Goal: Task Accomplishment & Management: Complete application form

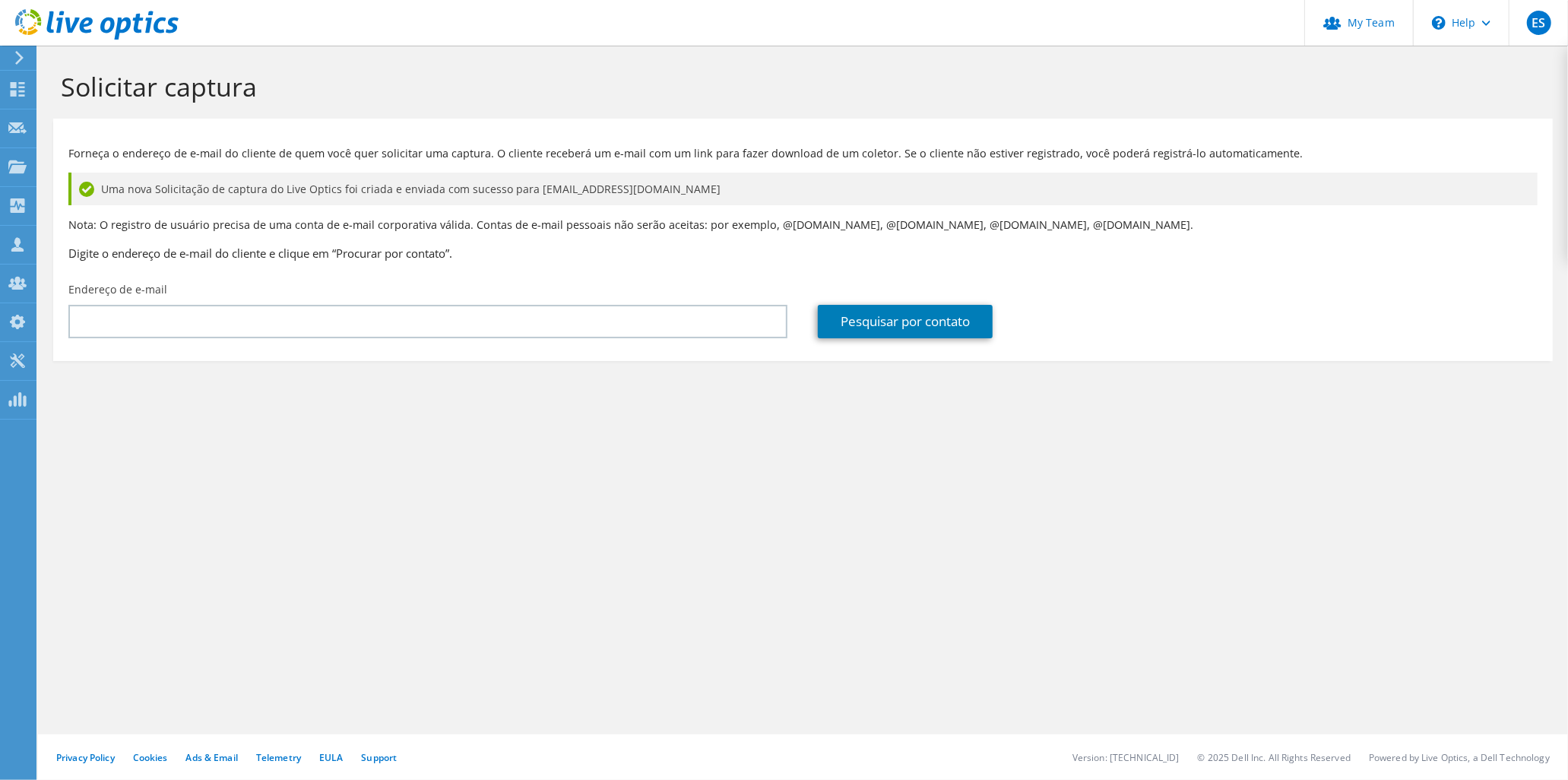
click at [131, 26] on icon at bounding box center [96, 25] width 163 height 31
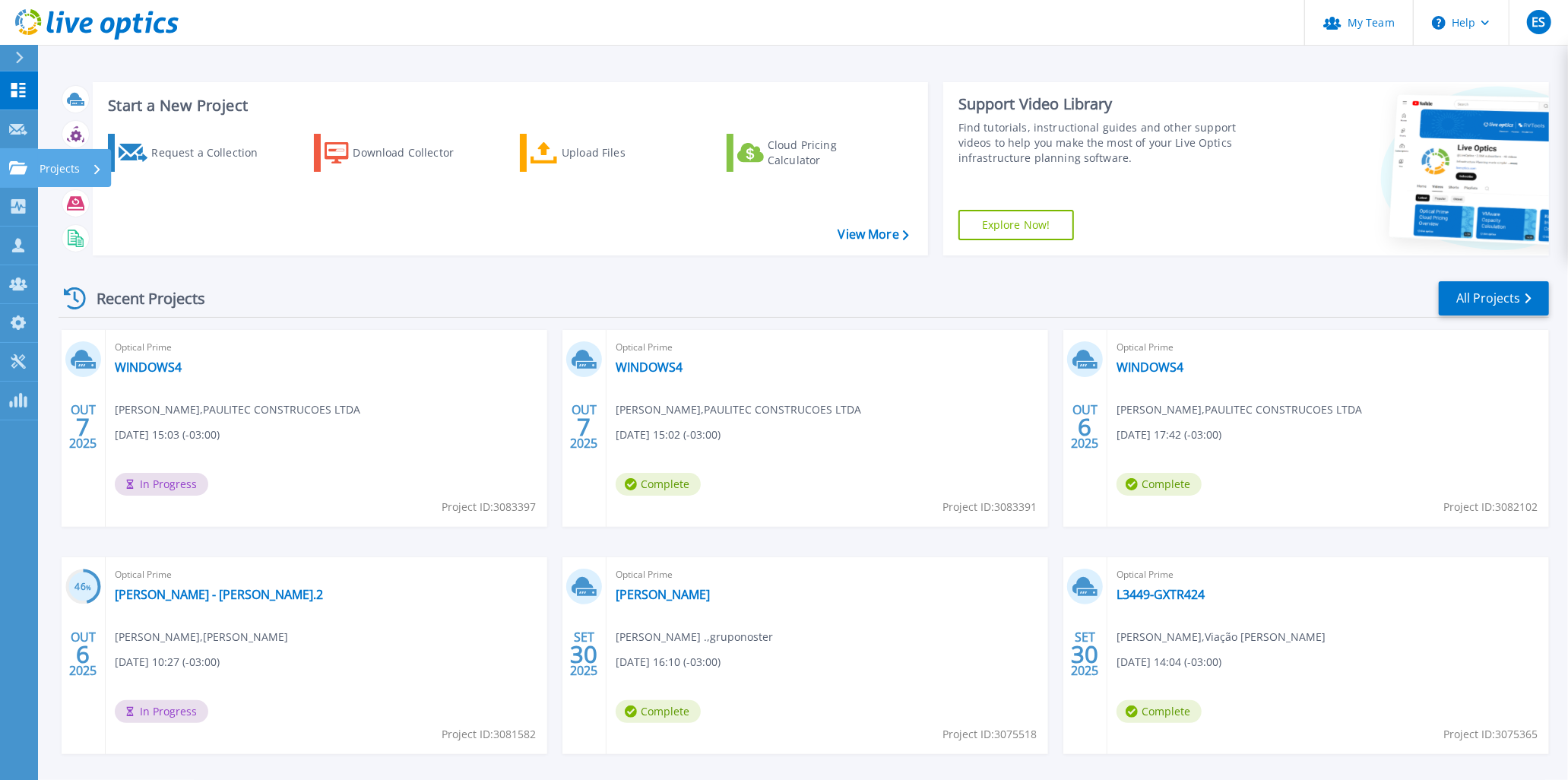
click at [78, 164] on p "Projects" at bounding box center [59, 169] width 41 height 40
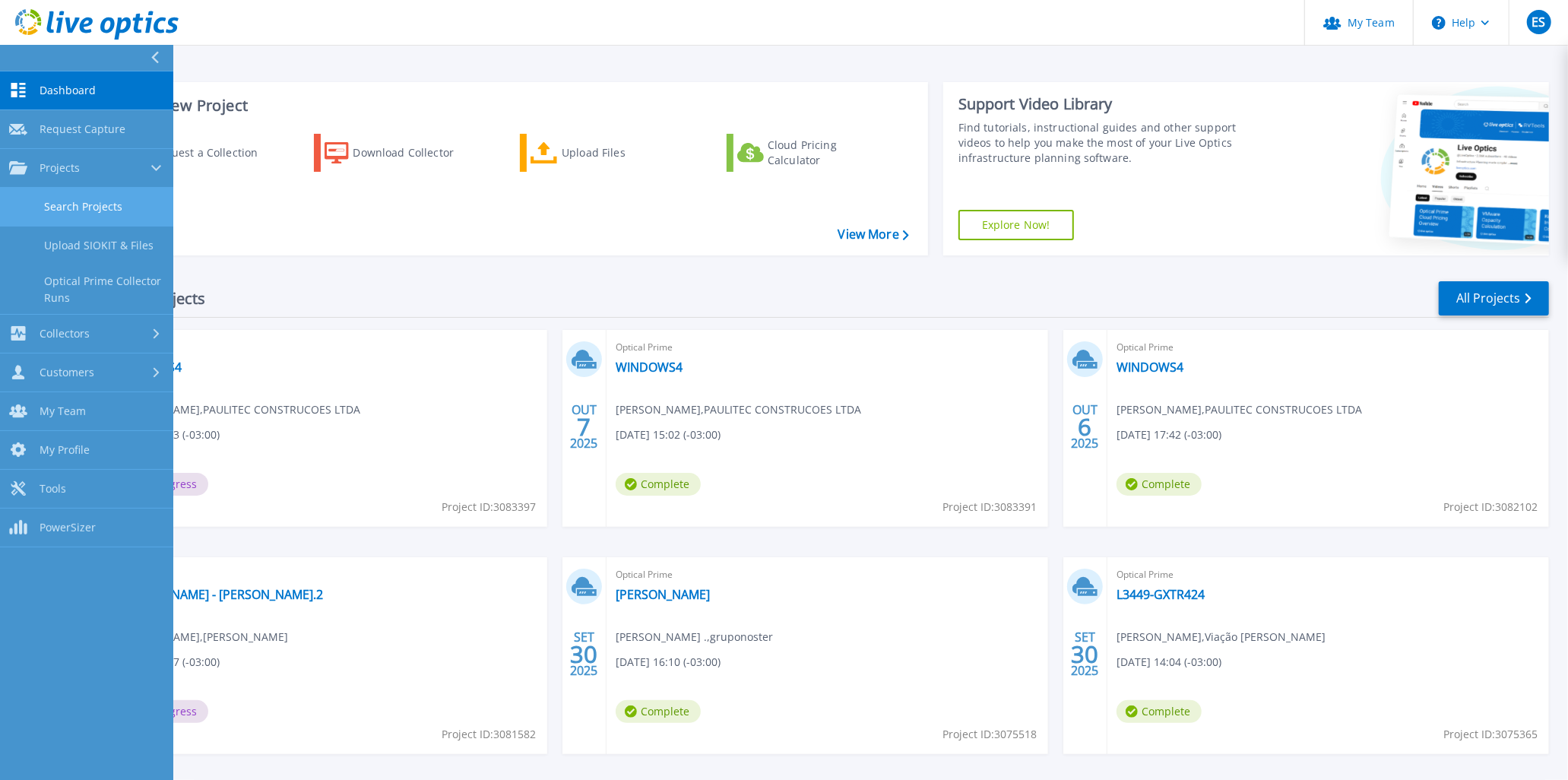
click at [112, 215] on link "Search Projects" at bounding box center [87, 207] width 173 height 39
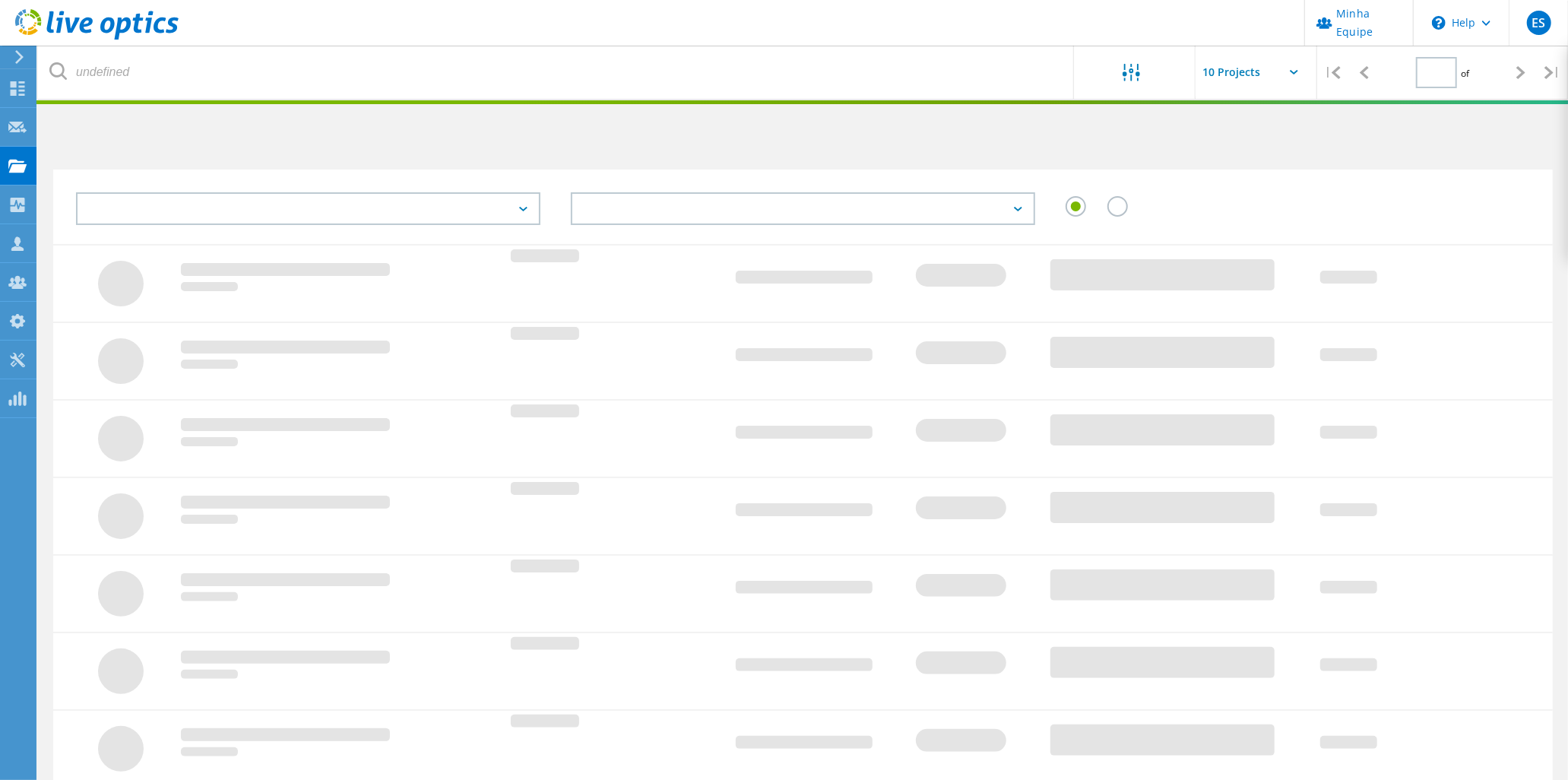
type input "1"
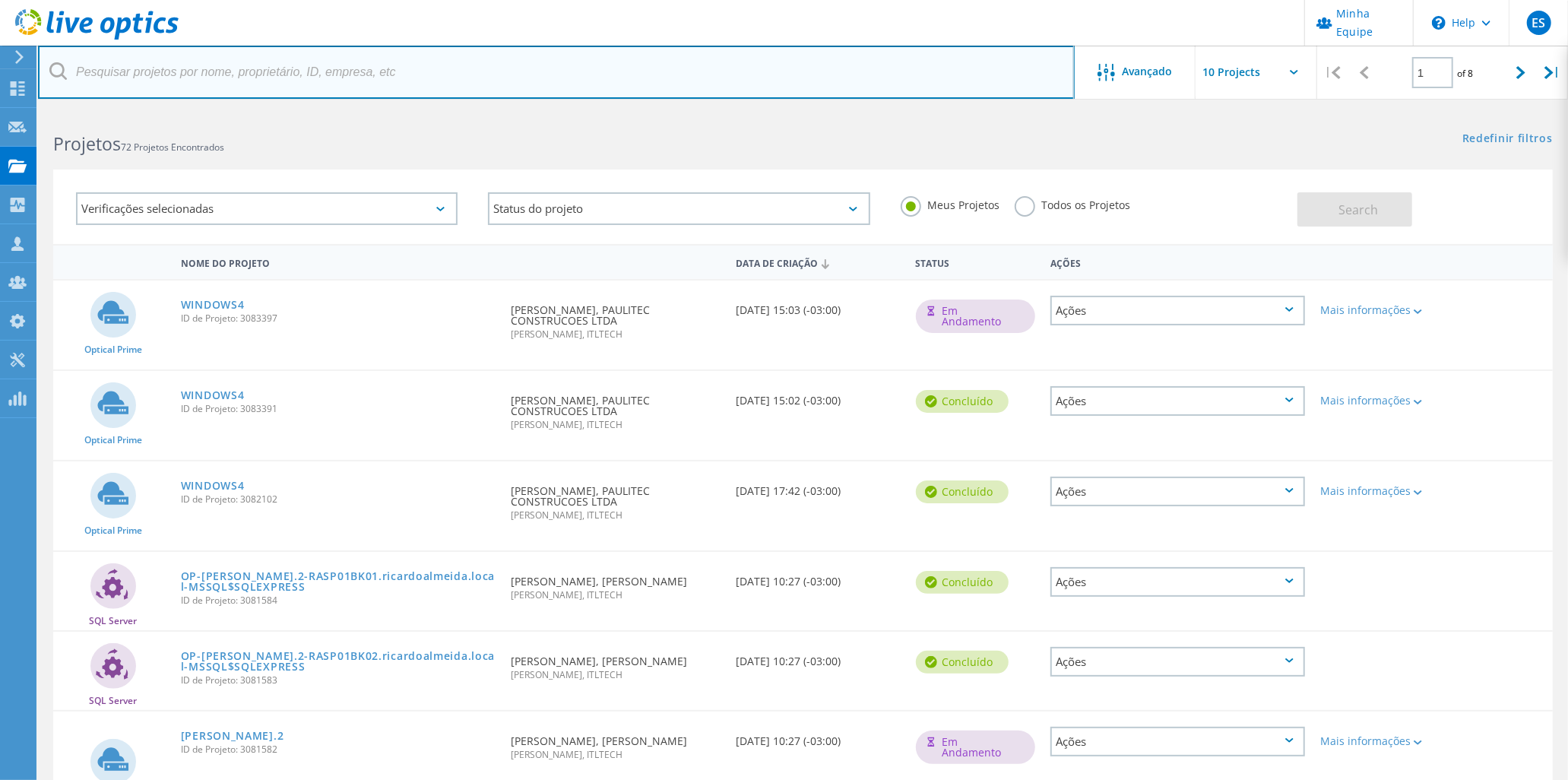
click at [178, 65] on input "text" at bounding box center [556, 72] width 1037 height 53
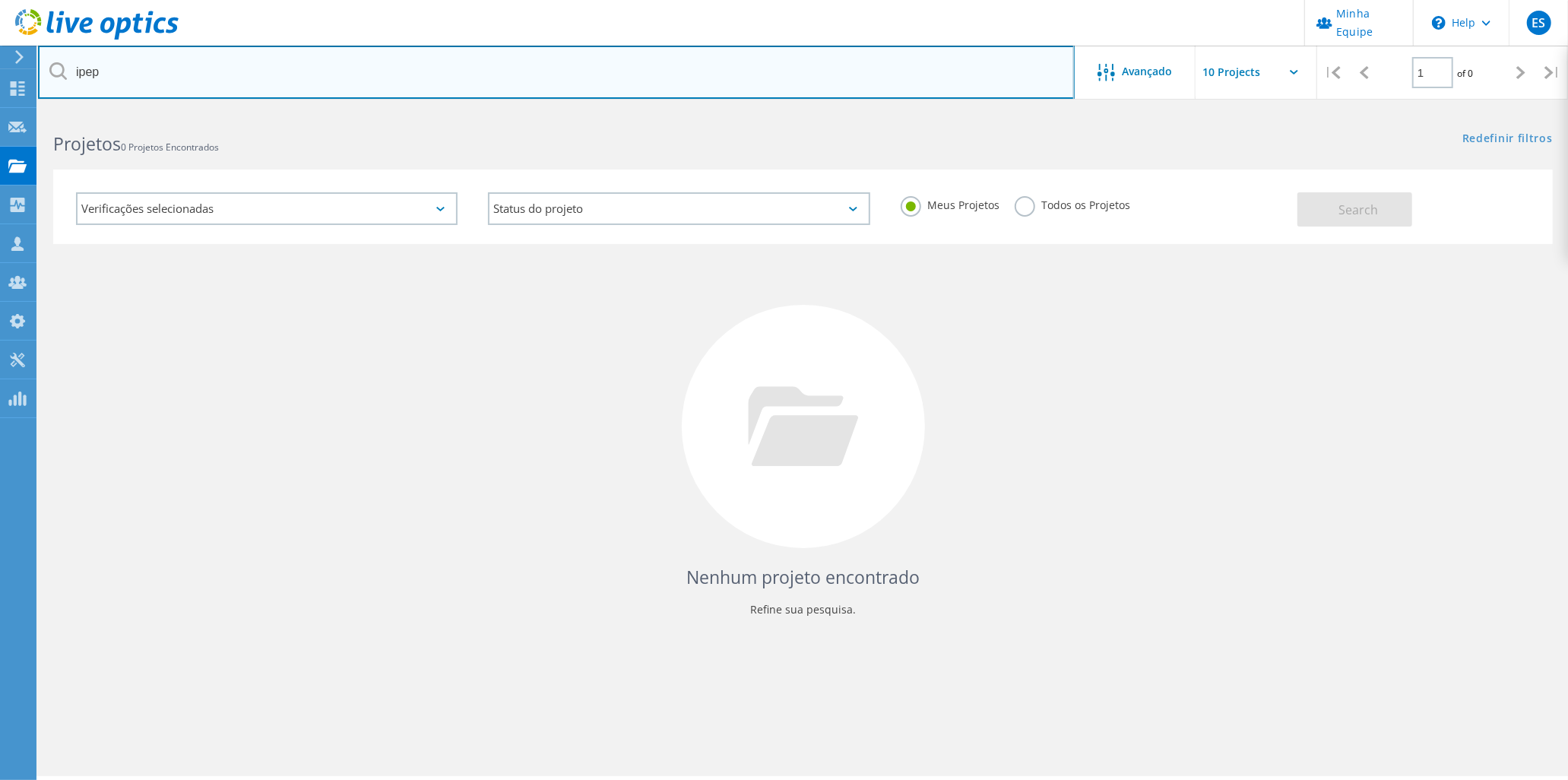
drag, startPoint x: 417, startPoint y: 84, endPoint x: -4, endPoint y: 11, distance: 427.3
click at [0, 11] on html "Minha Equipe \n Help Explore Helpful Articles Contact Support ES Administrador …" at bounding box center [784, 411] width 1568 height 822
paste input "INSTITUTO PAULISTA DE ENSINO"
type input "INSTITUTO PAULISTA DE ENSINO"
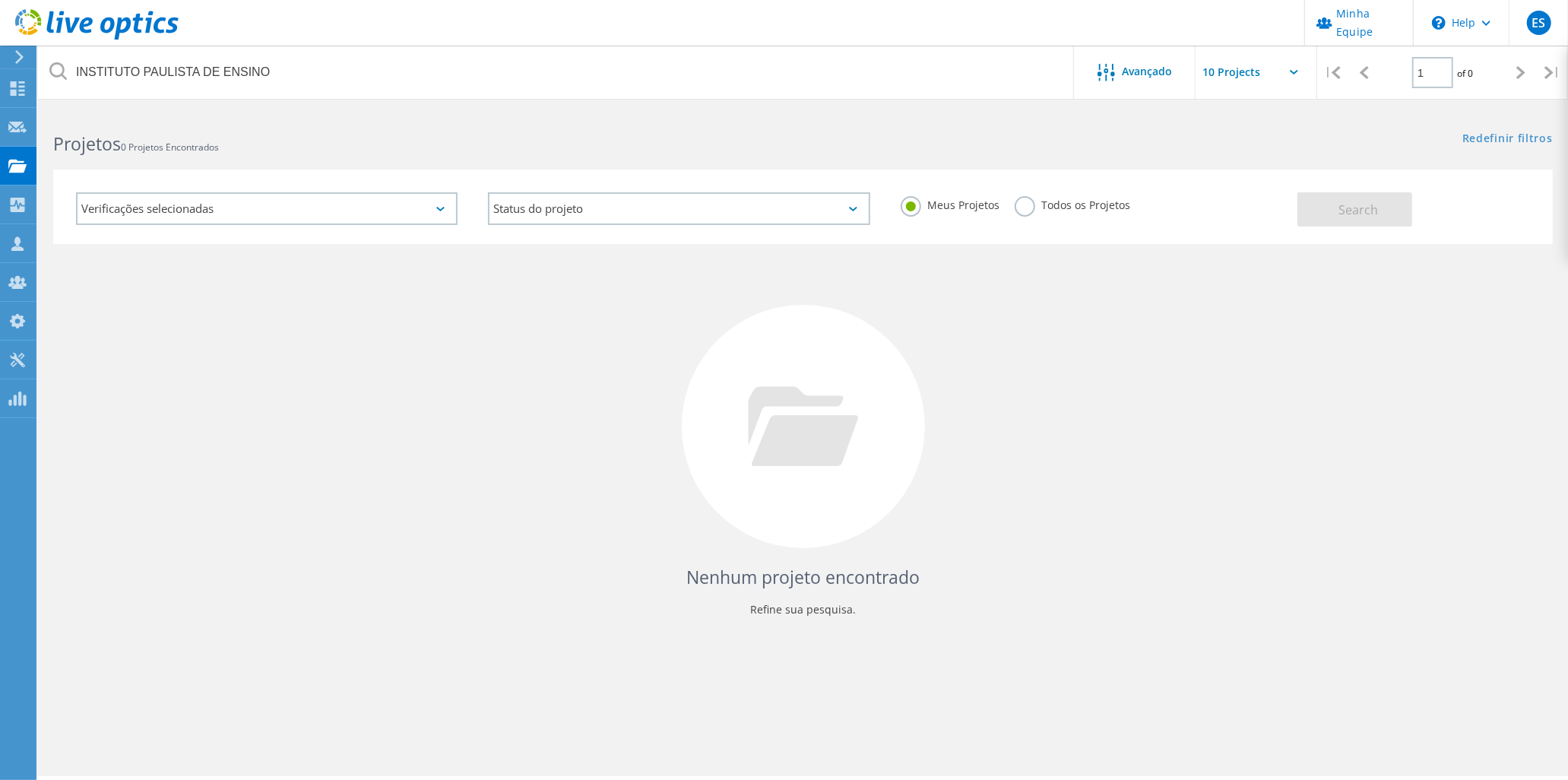
click at [1105, 198] on label "Todos os Projetos" at bounding box center [1072, 203] width 116 height 14
click at [0, 0] on input "Todos os Projetos" at bounding box center [0, 0] width 0 height 0
click at [1317, 188] on div "Search" at bounding box center [1421, 202] width 247 height 49
click at [1331, 218] on button "Search" at bounding box center [1355, 209] width 115 height 34
click at [61, 24] on use at bounding box center [96, 25] width 163 height 30
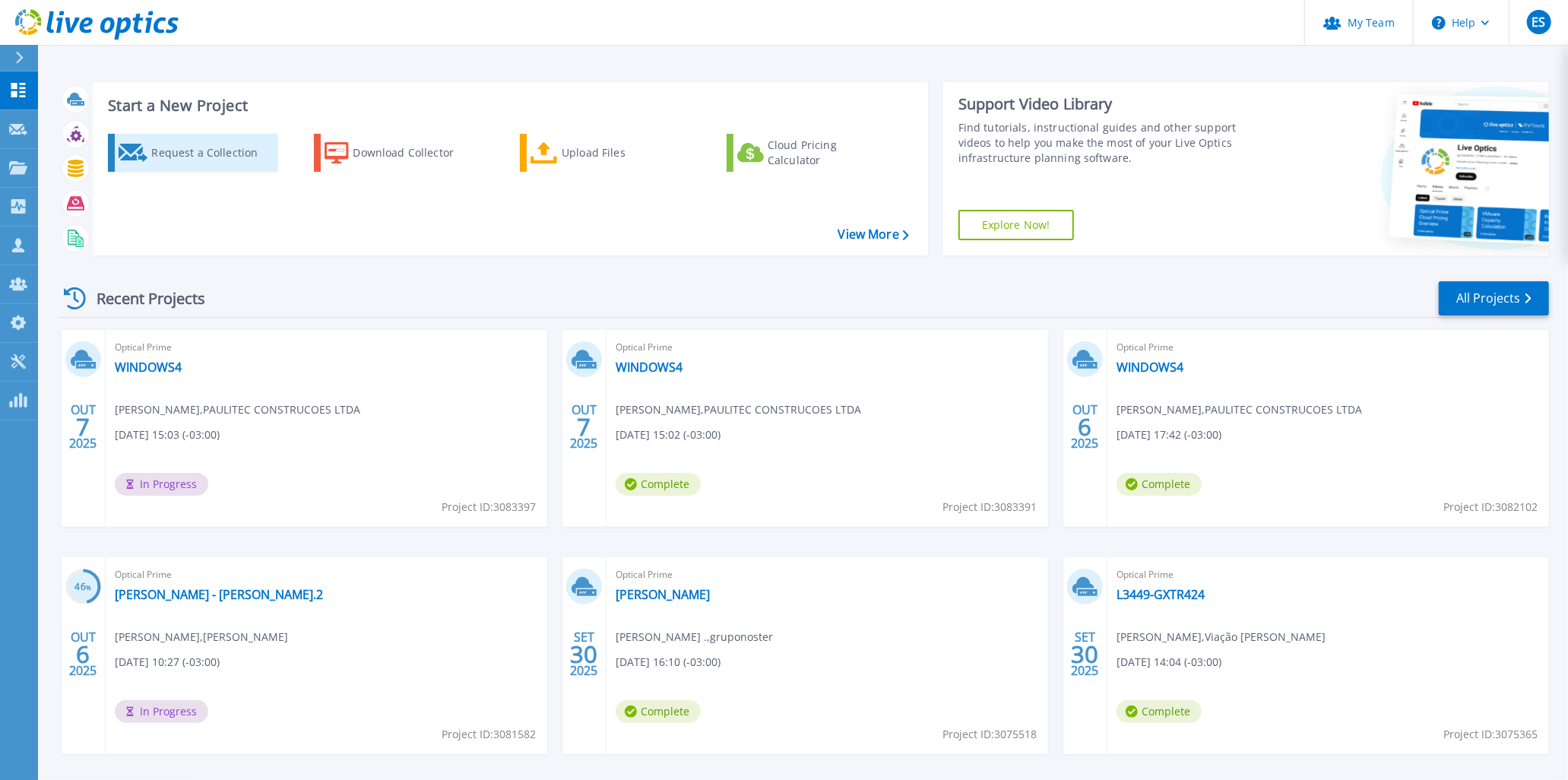
click at [199, 147] on div "Request a Collection" at bounding box center [211, 153] width 122 height 30
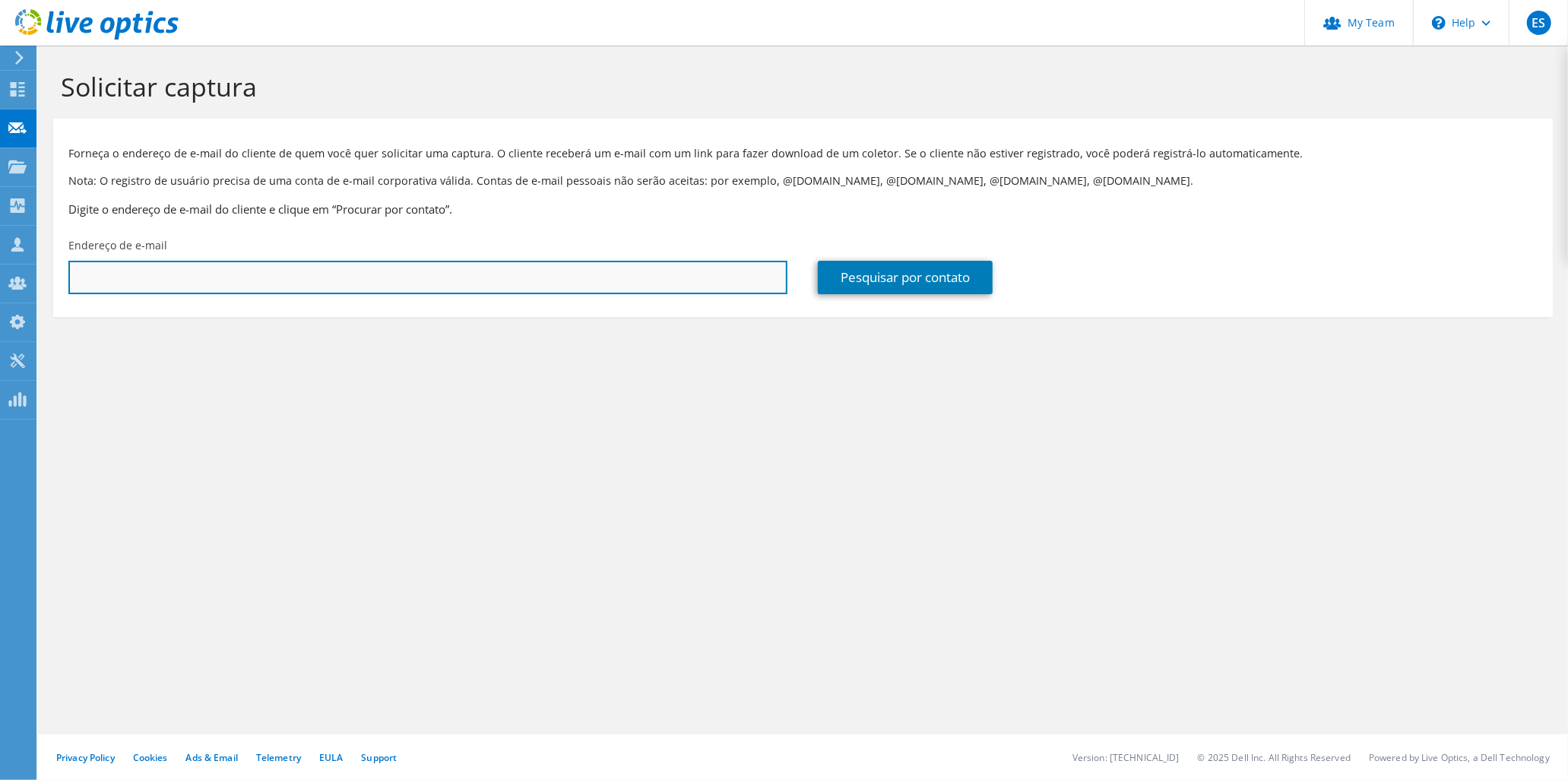
click at [284, 286] on input "text" at bounding box center [428, 277] width 719 height 33
paste input "priscila.ti@ipep.edu.br"
type input "priscila.ti@ipep.edu.br"
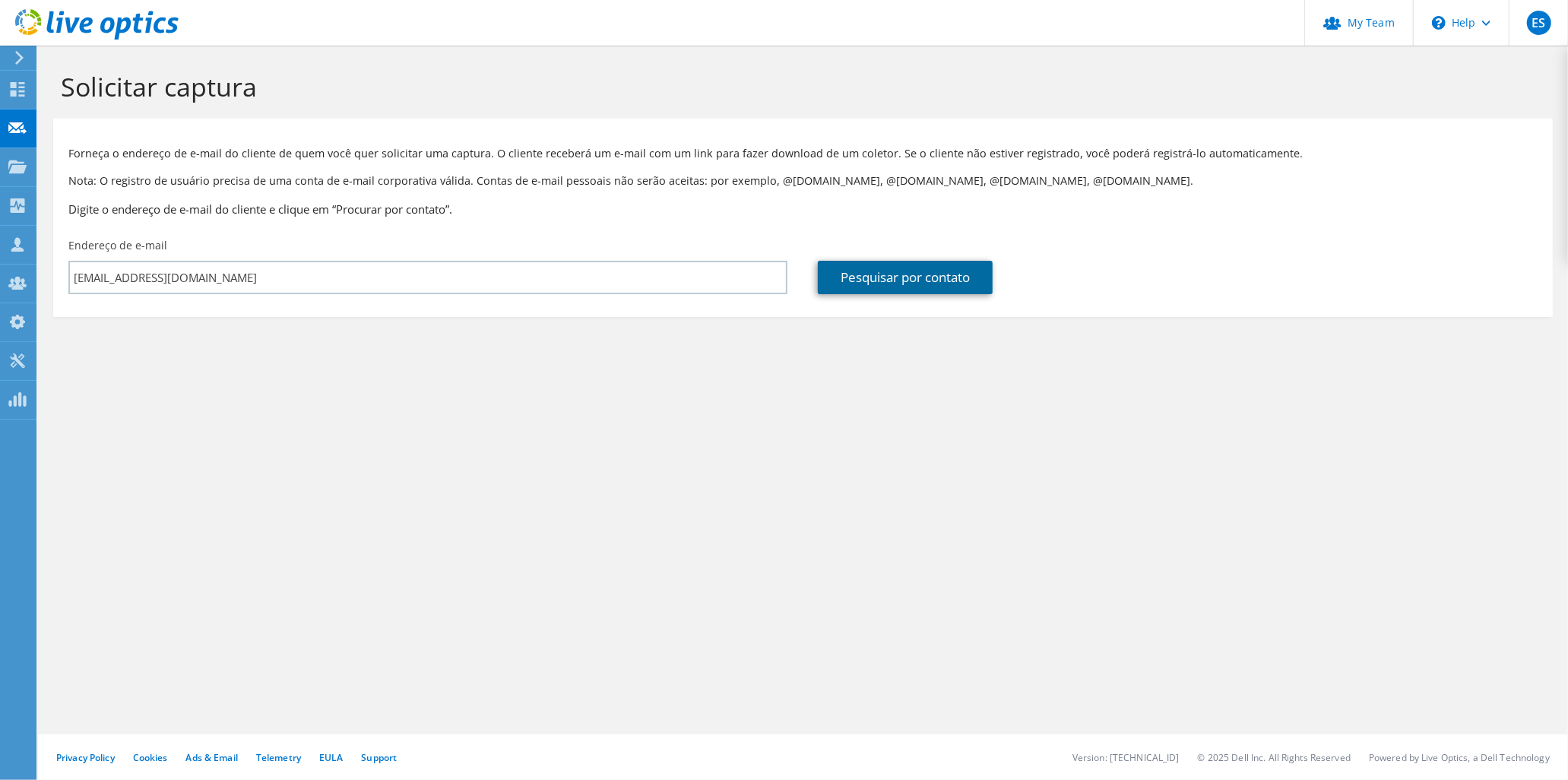
click at [885, 286] on link "Pesquisar por contato" at bounding box center [905, 277] width 174 height 33
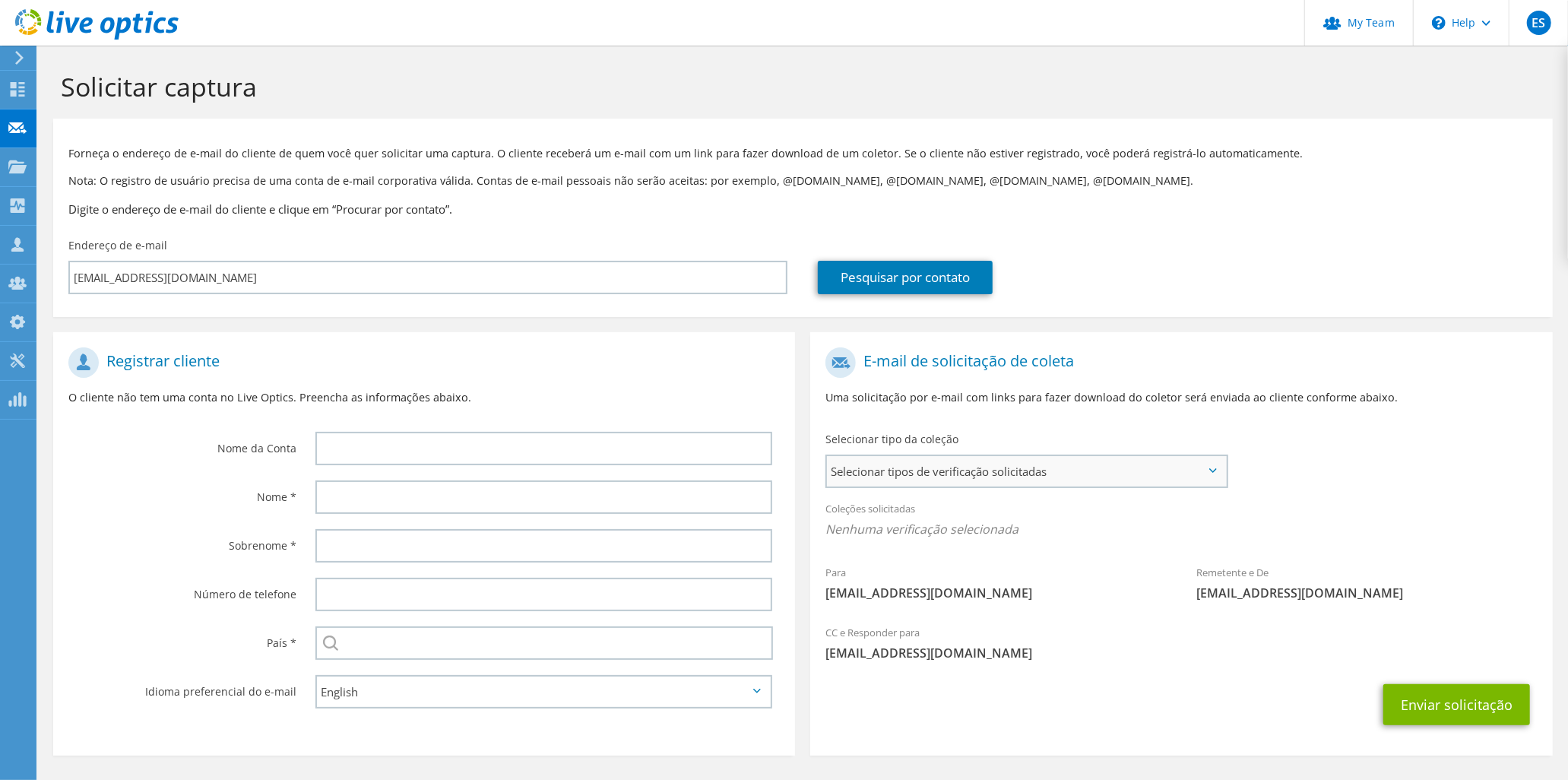
click at [868, 470] on span "Selecionar tipos de verificação solicitadas" at bounding box center [1026, 472] width 399 height 30
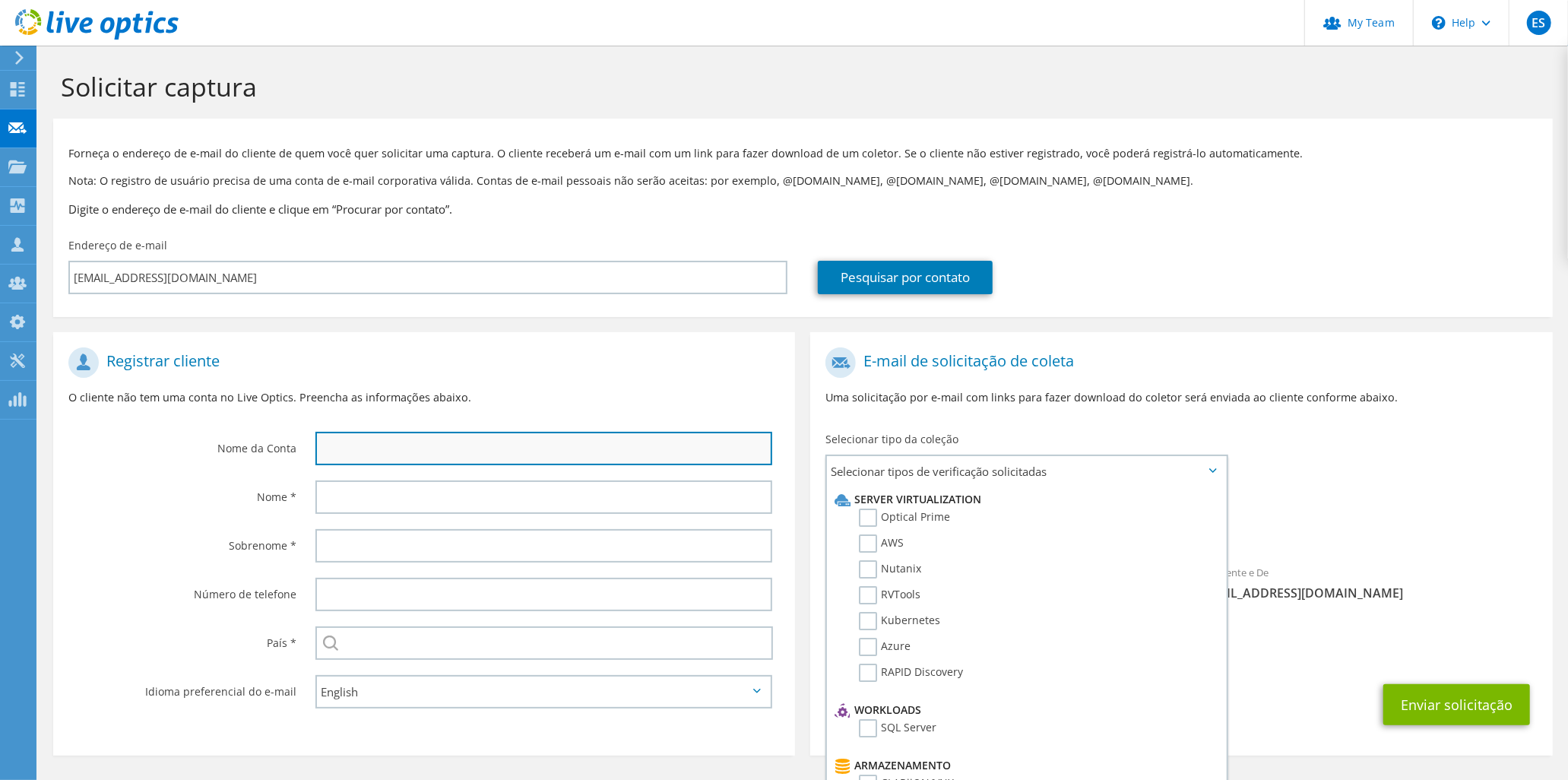
click at [404, 443] on input "text" at bounding box center [544, 448] width 457 height 33
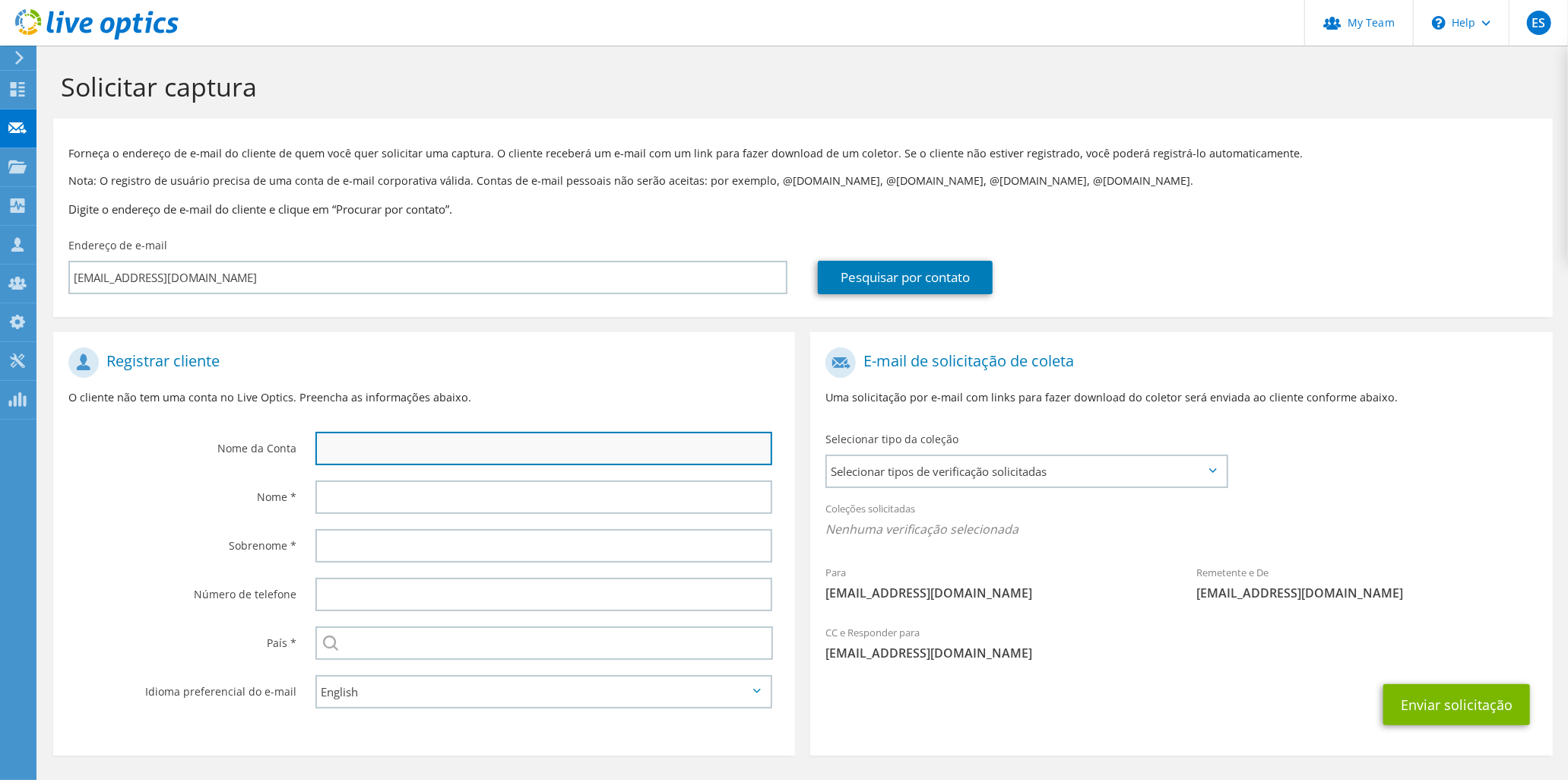
click at [343, 445] on input "text" at bounding box center [544, 448] width 457 height 33
type input "Priscila"
click at [909, 467] on span "Selecionar tipos de verificação solicitadas" at bounding box center [1026, 472] width 399 height 30
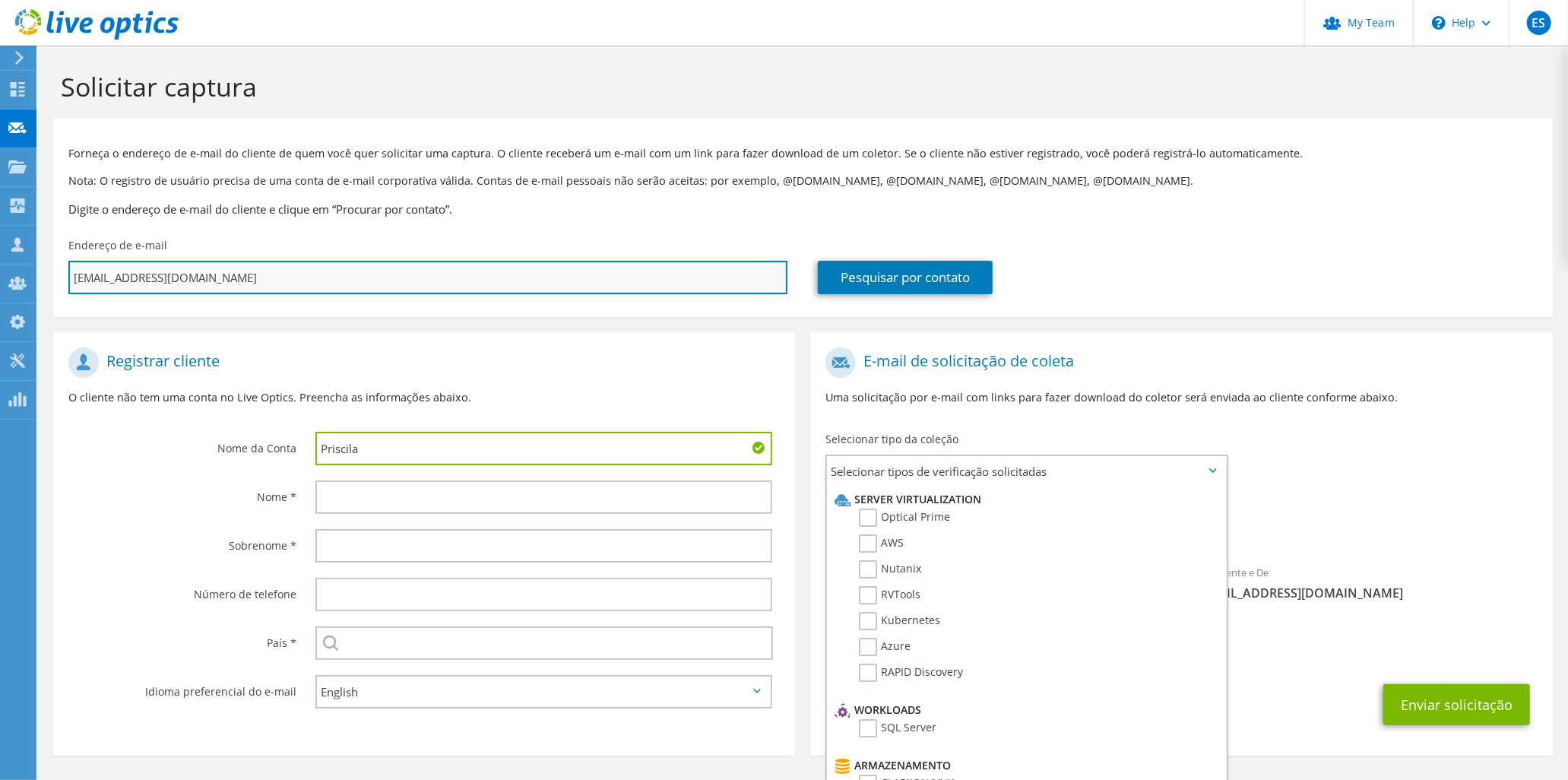
click at [224, 277] on input "priscila.ti@ipep.edu.br" at bounding box center [428, 277] width 719 height 33
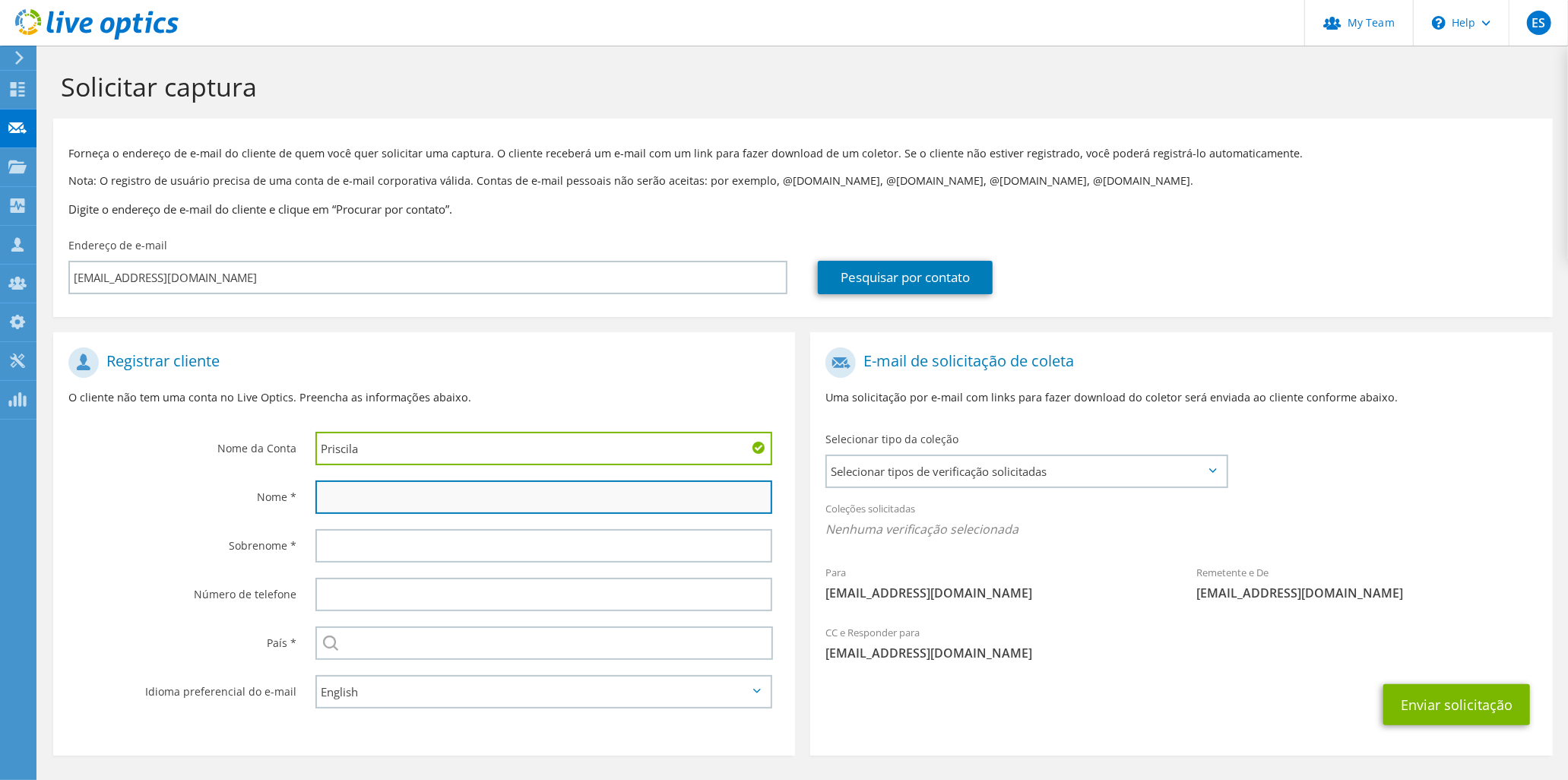
click at [352, 498] on input "text" at bounding box center [544, 497] width 457 height 33
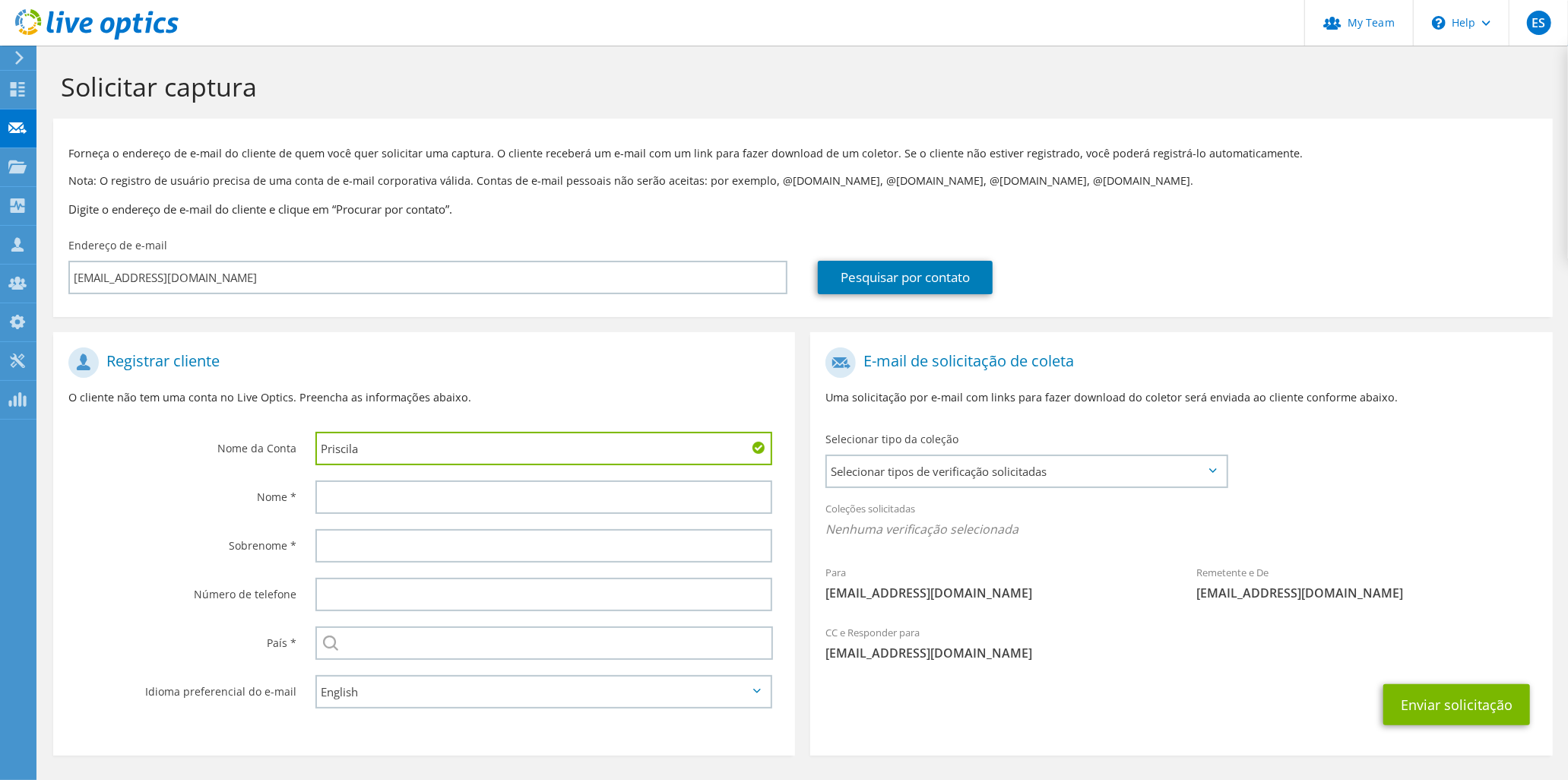
drag, startPoint x: 377, startPoint y: 442, endPoint x: 277, endPoint y: 436, distance: 100.2
click at [277, 436] on div "Nome da Conta Priscila" at bounding box center [423, 406] width 742 height 133
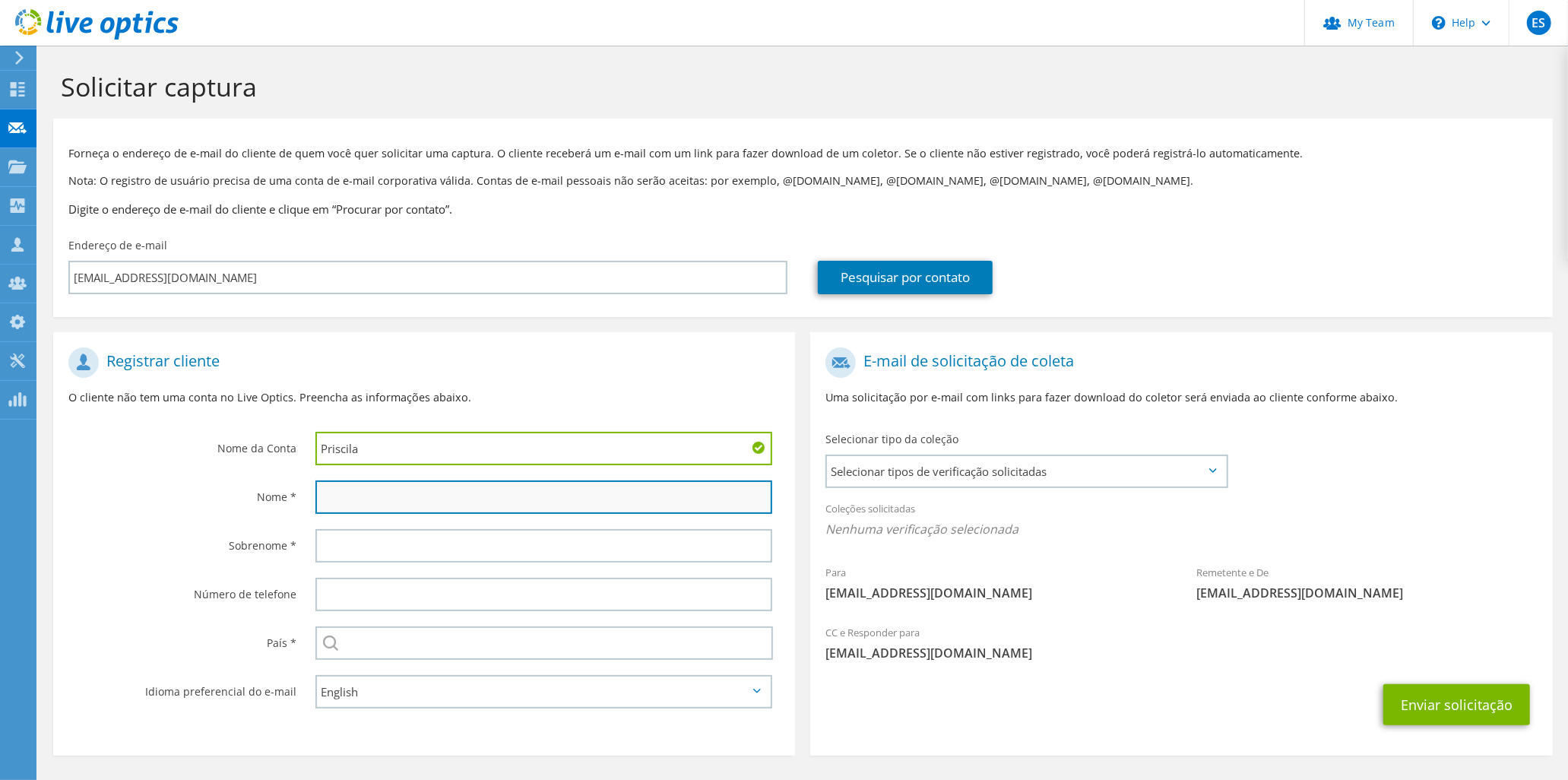
drag, startPoint x: 355, startPoint y: 492, endPoint x: 343, endPoint y: 481, distance: 16.3
click at [355, 492] on input "text" at bounding box center [544, 497] width 457 height 33
paste input "Priscila"
type input "Priscila"
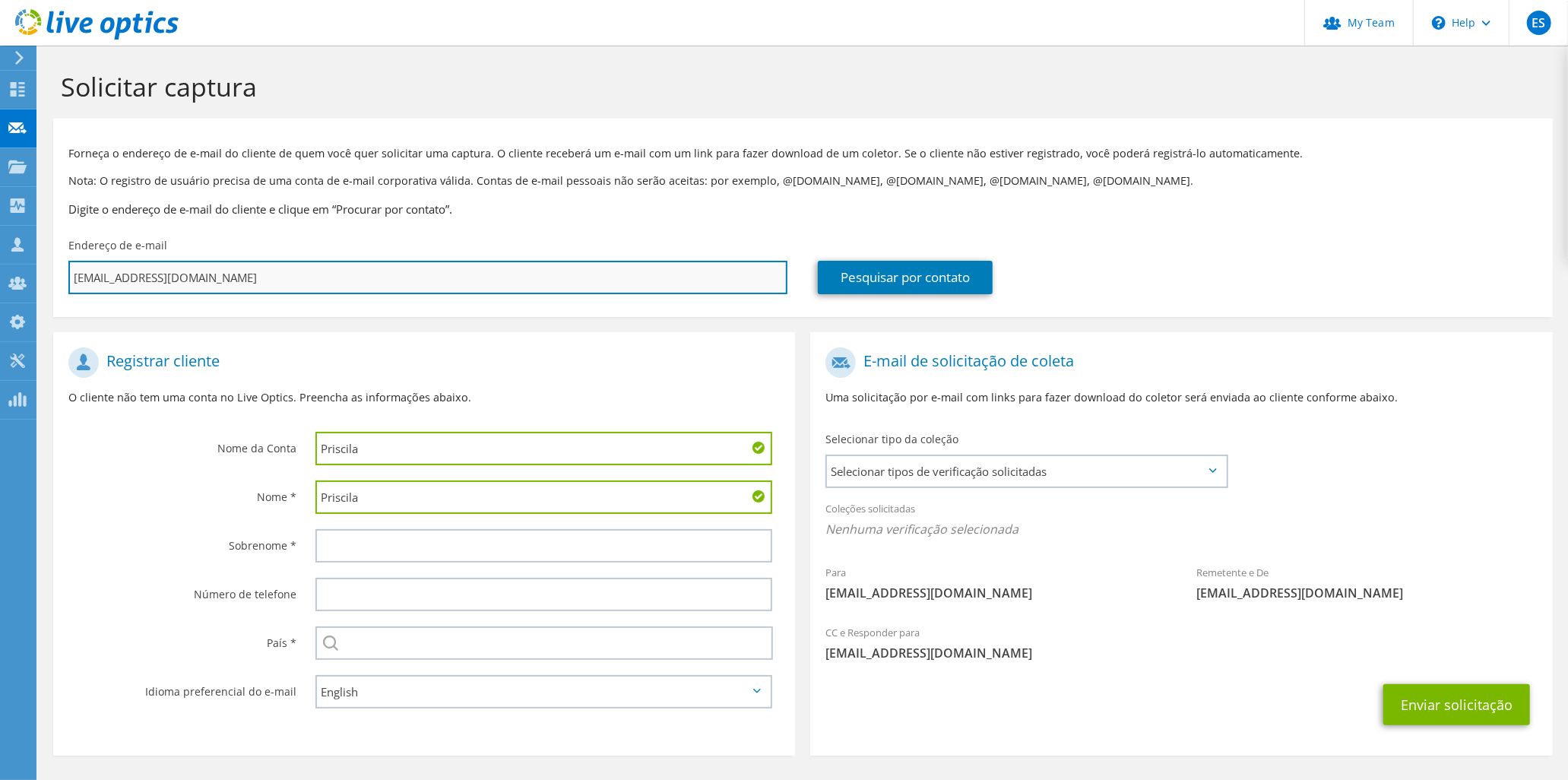
click at [147, 278] on input "priscila.ti@ipep.edu.br" at bounding box center [428, 277] width 719 height 33
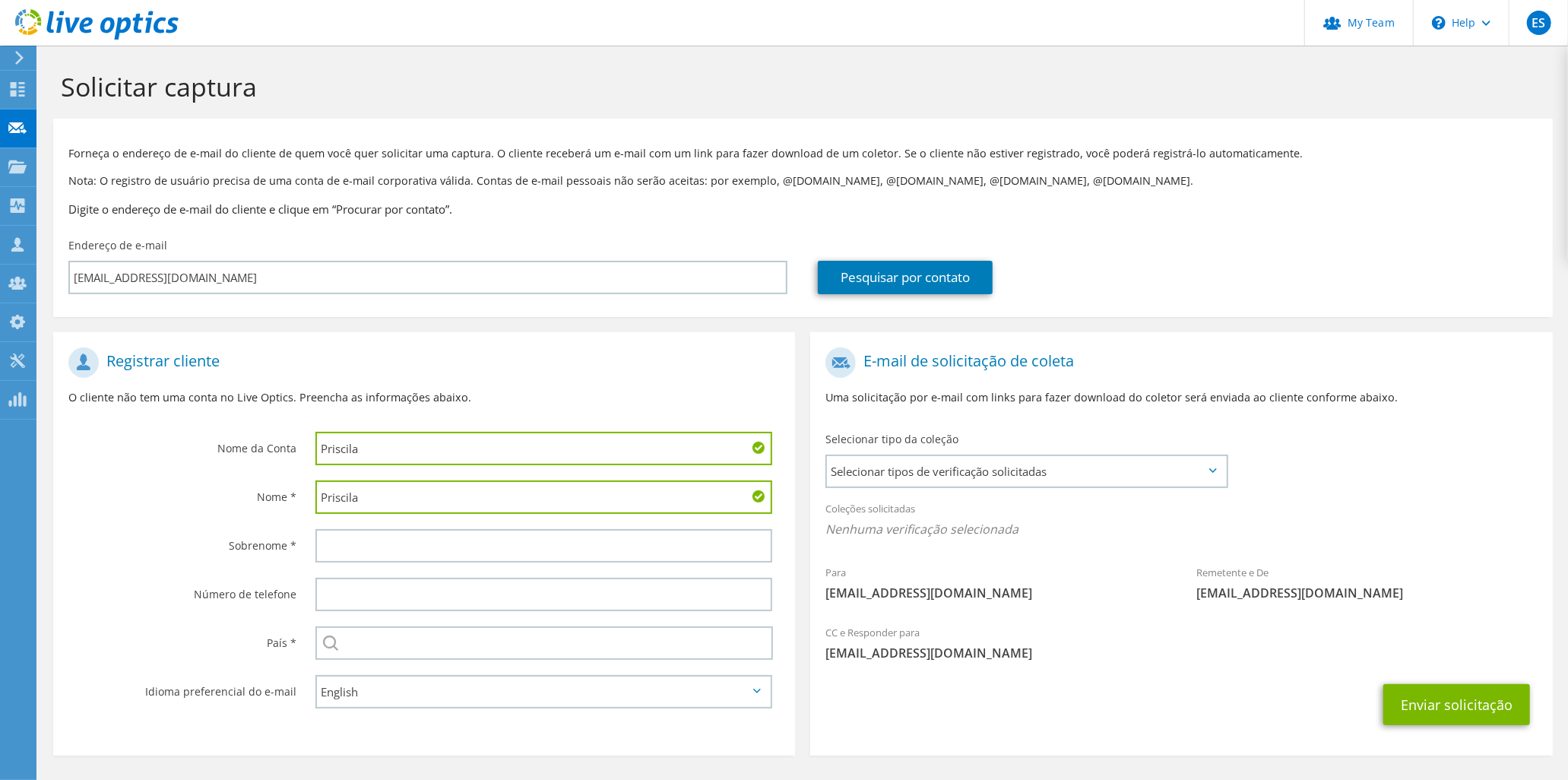
click at [358, 459] on input "Priscila" at bounding box center [544, 448] width 457 height 33
paste input "ipep"
type input "ipep"
click at [372, 549] on input "text" at bounding box center [544, 545] width 457 height 33
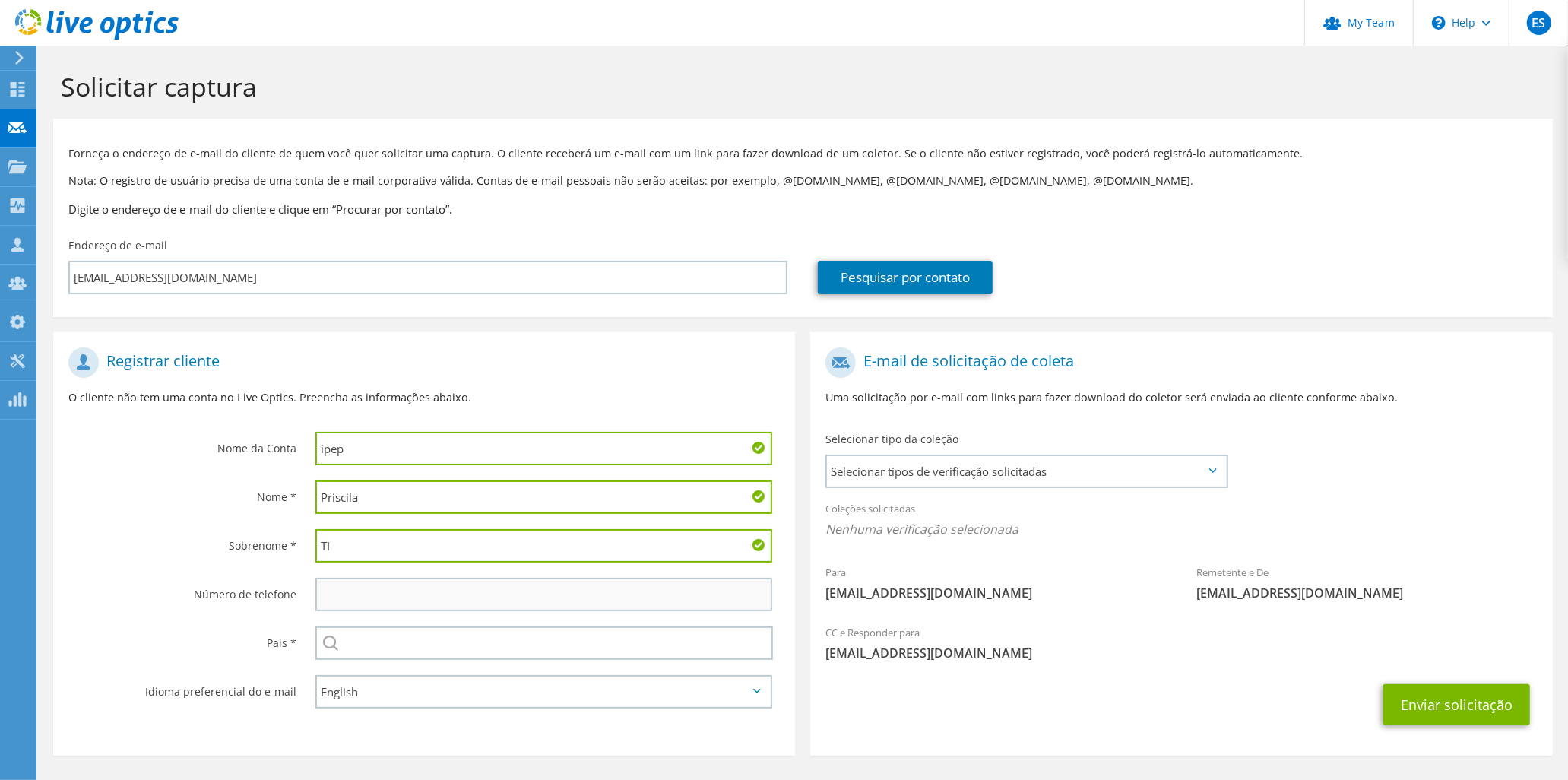
type input "TI"
click at [345, 587] on input "text" at bounding box center [544, 594] width 457 height 33
type input "1"
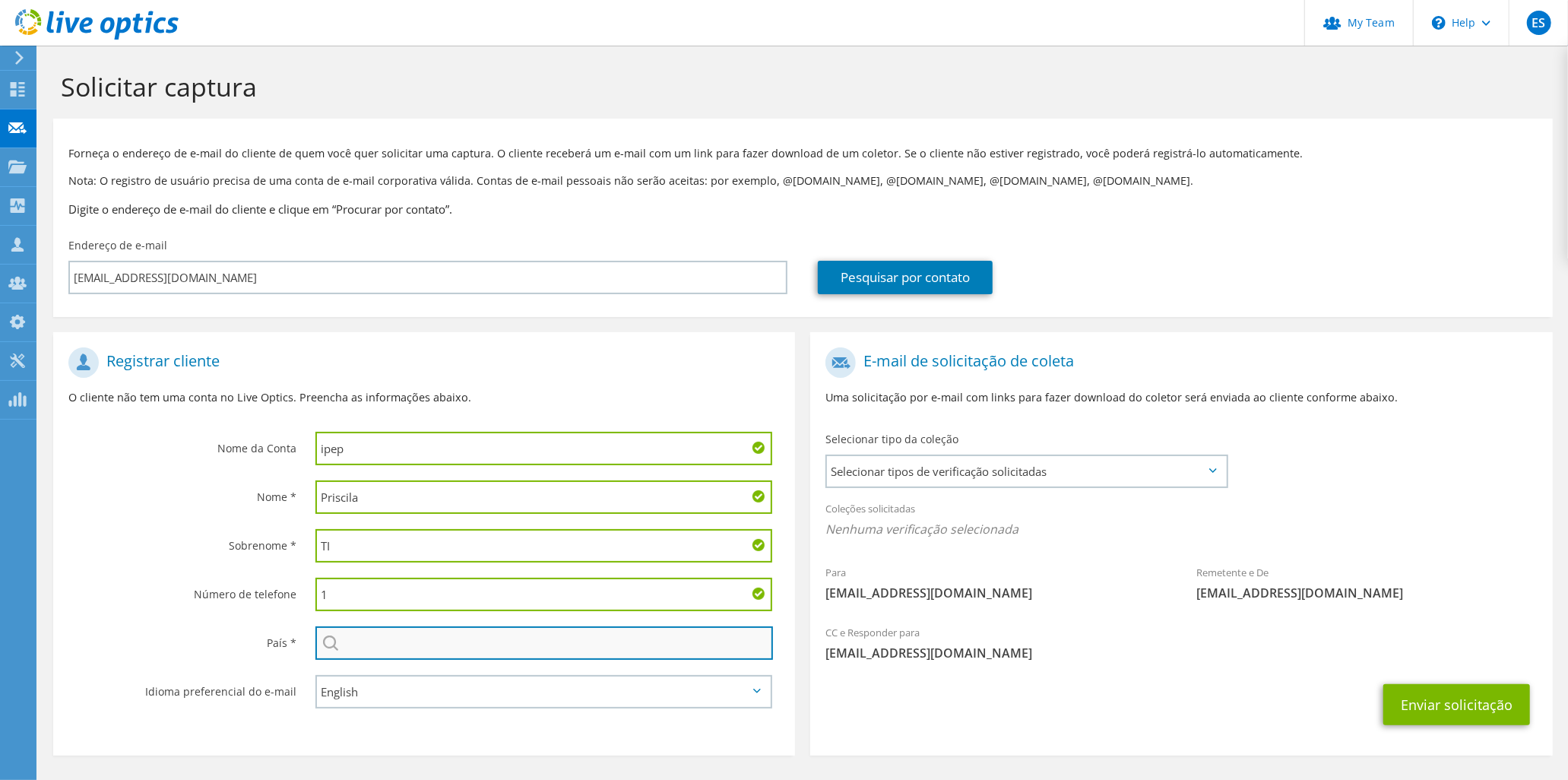
click at [357, 636] on input "text" at bounding box center [544, 642] width 457 height 33
type input "[GEOGRAPHIC_DATA]"
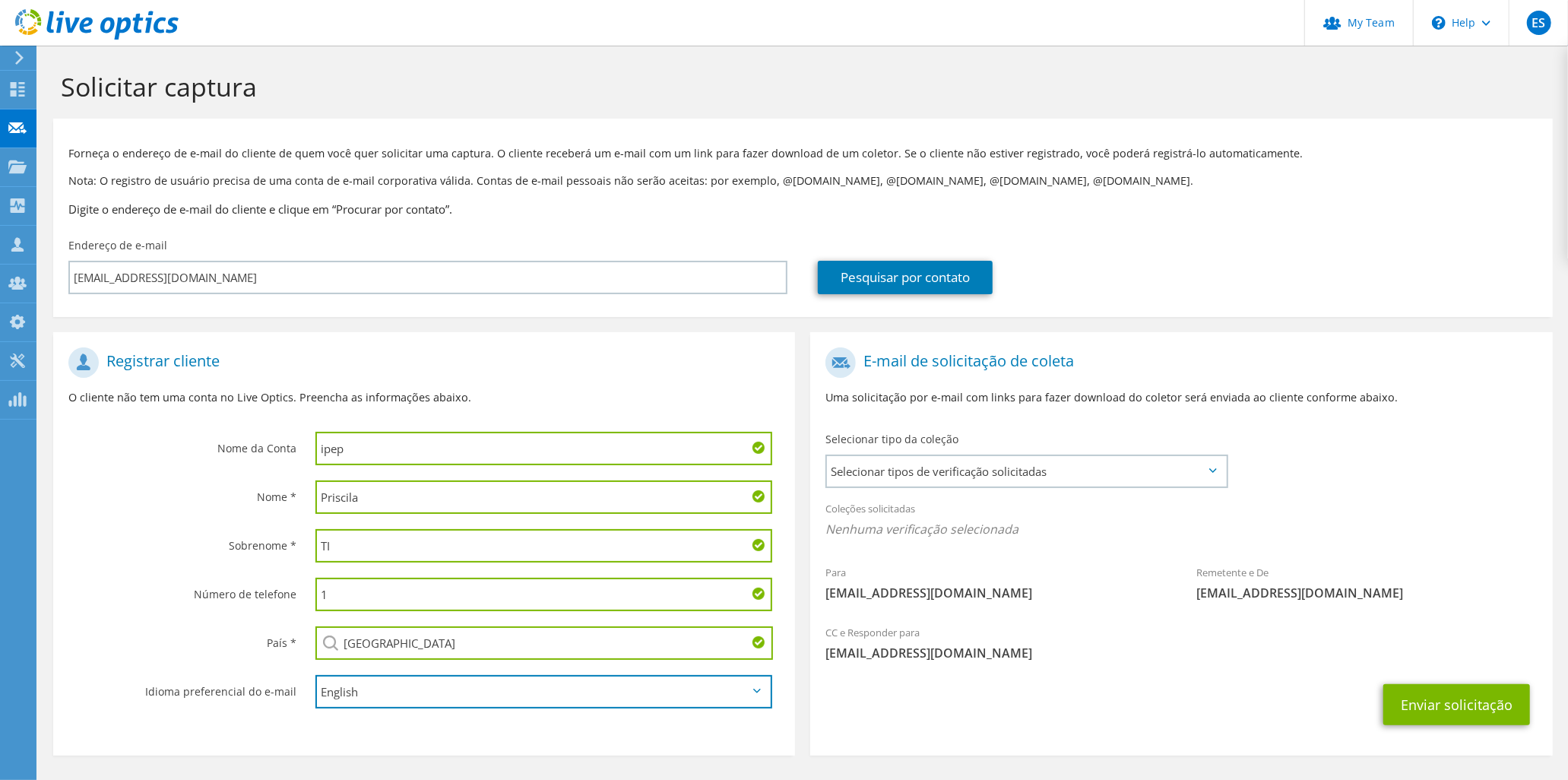
click at [397, 686] on select "English Deutsch Español Français Italiano Polski Português Русский 한국어 中文 日本語" at bounding box center [544, 691] width 457 height 33
select select "pt-BR"
click at [316, 675] on select "English Deutsch Español Français Italiano Polski Português Русский 한국어 中文 日本語" at bounding box center [544, 691] width 457 height 33
click at [893, 464] on span "Selecionar tipos de verificação solicitadas" at bounding box center [1026, 472] width 399 height 30
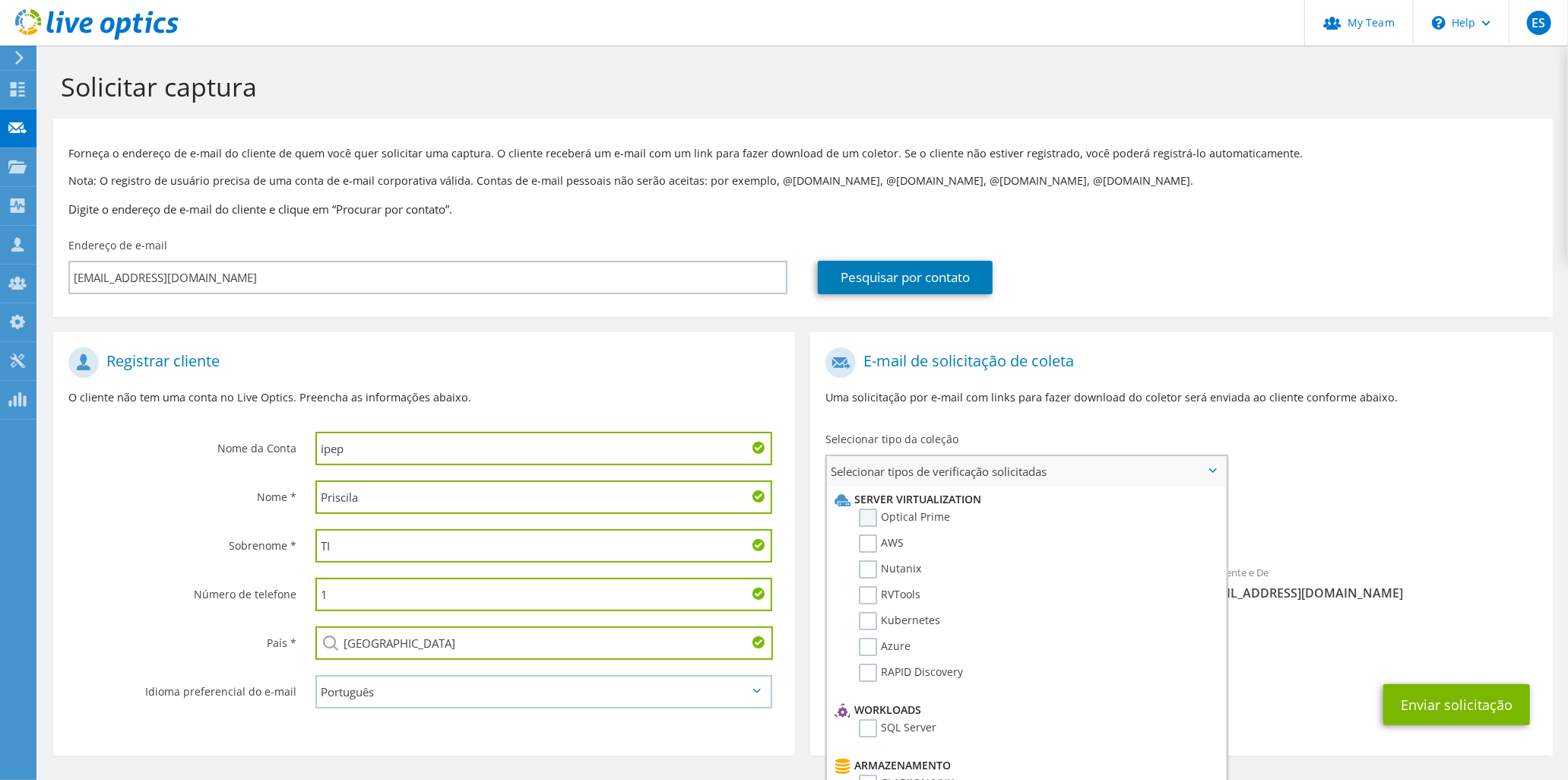
click at [899, 518] on label "Optical Prime" at bounding box center [904, 517] width 91 height 18
click at [0, 0] on input "Optical Prime" at bounding box center [0, 0] width 0 height 0
click at [869, 721] on label "SQL Server" at bounding box center [898, 728] width 77 height 18
click at [0, 0] on input "SQL Server" at bounding box center [0, 0] width 0 height 0
click at [1456, 713] on button "Enviar solicitação" at bounding box center [1458, 710] width 147 height 41
